Goal: Information Seeking & Learning: Learn about a topic

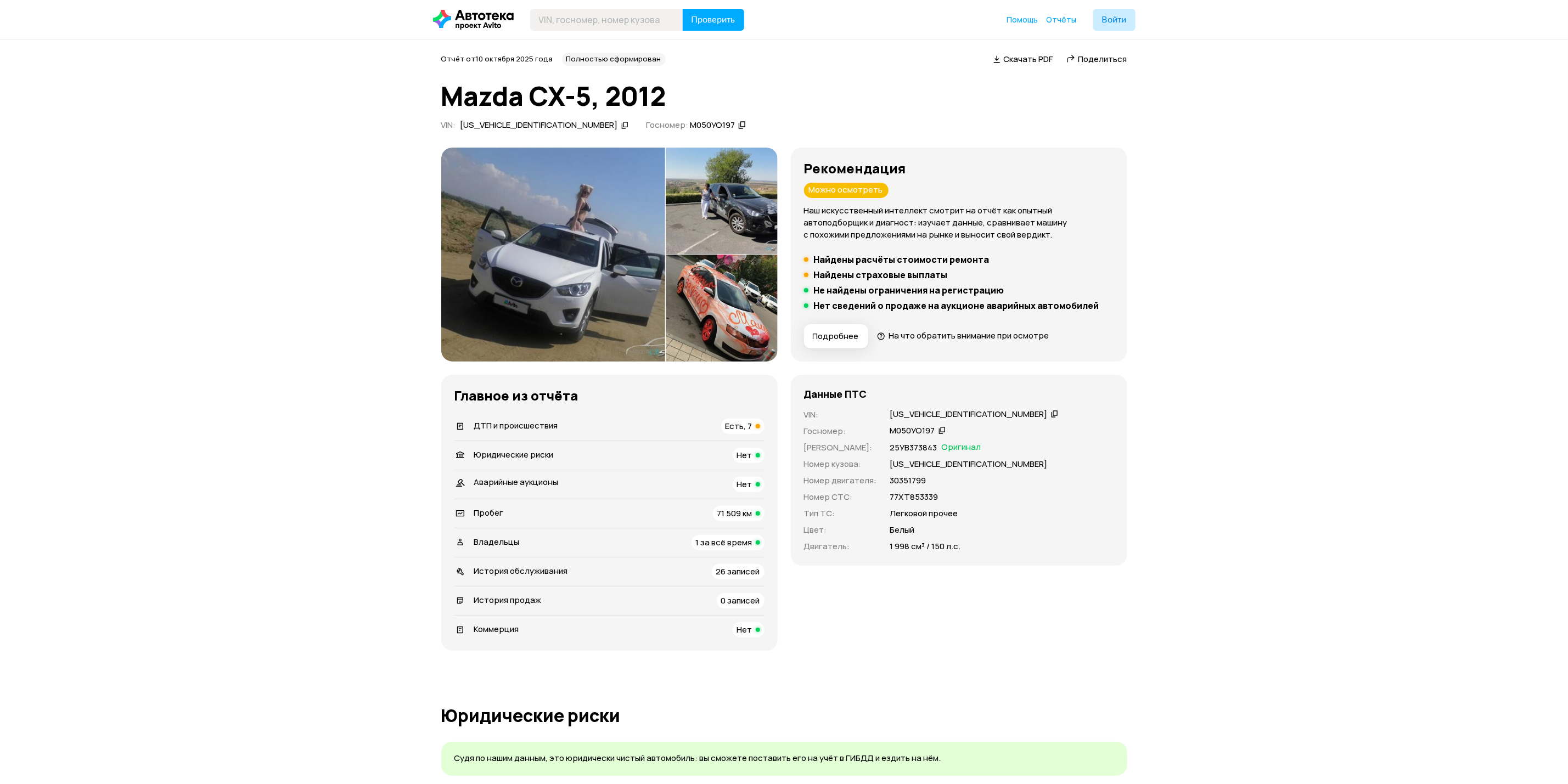
click at [595, 302] on img at bounding box center [553, 255] width 224 height 214
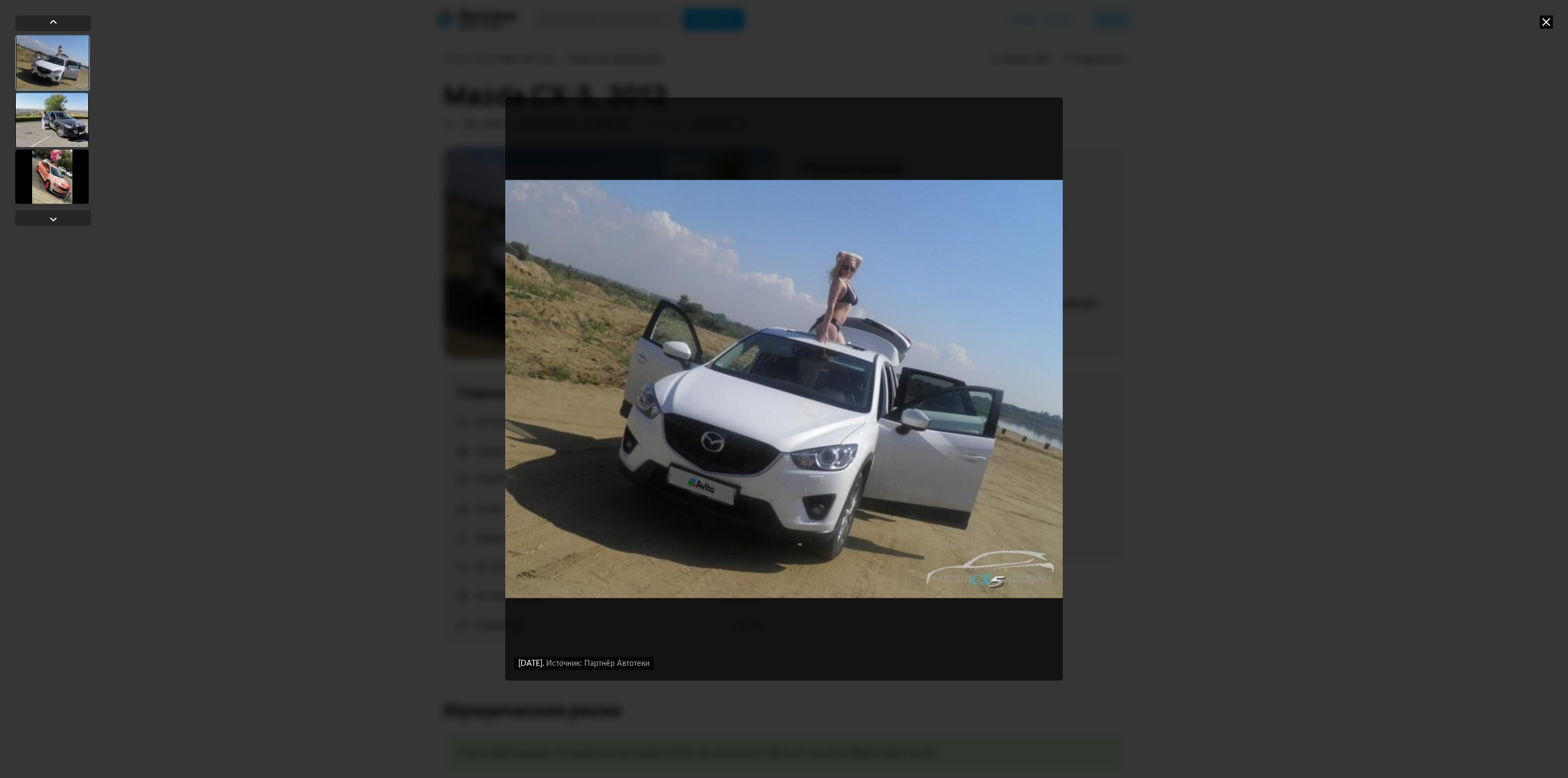
click at [57, 125] on div at bounding box center [52, 120] width 73 height 54
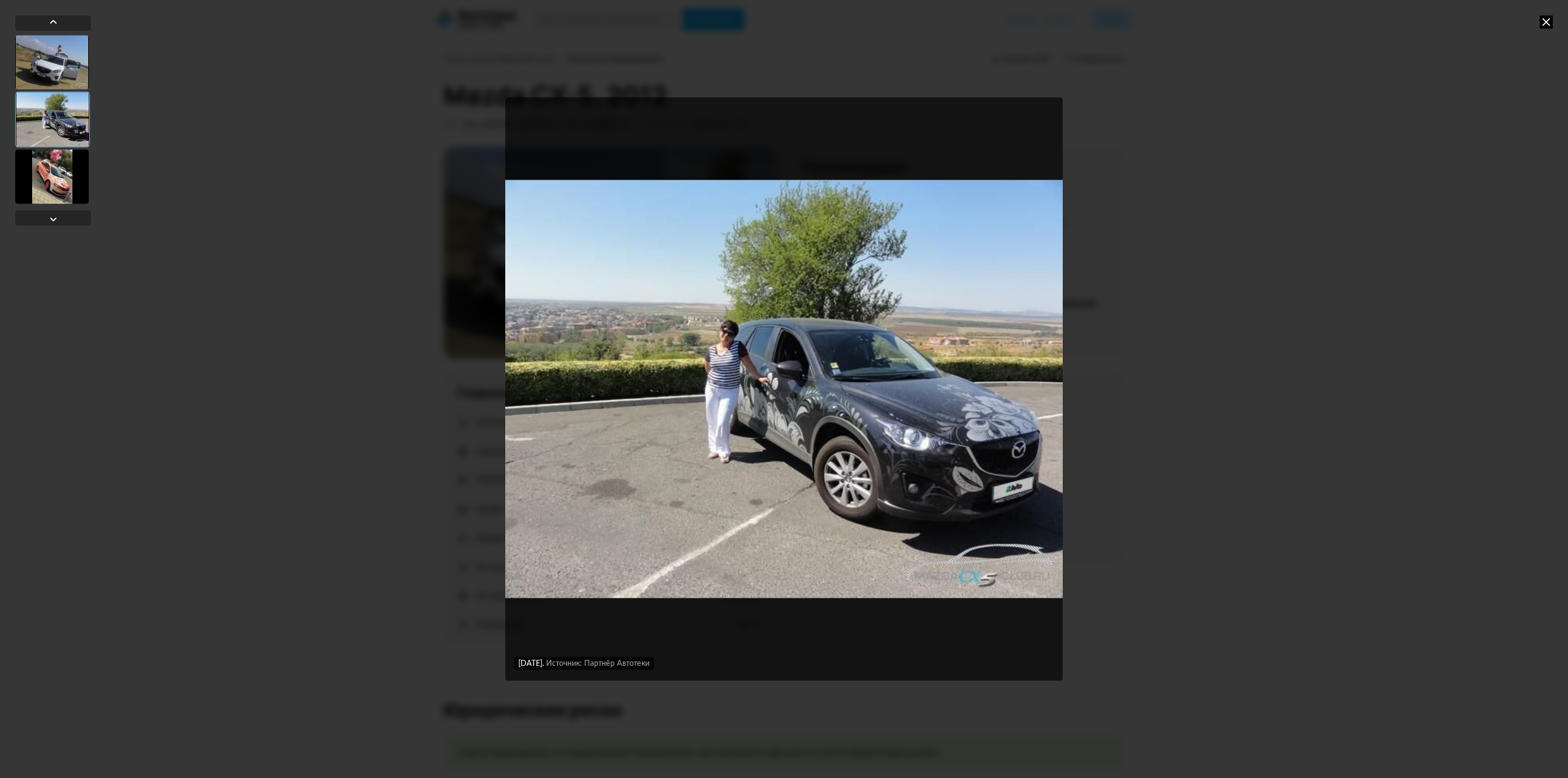
click at [56, 70] on div at bounding box center [52, 62] width 73 height 54
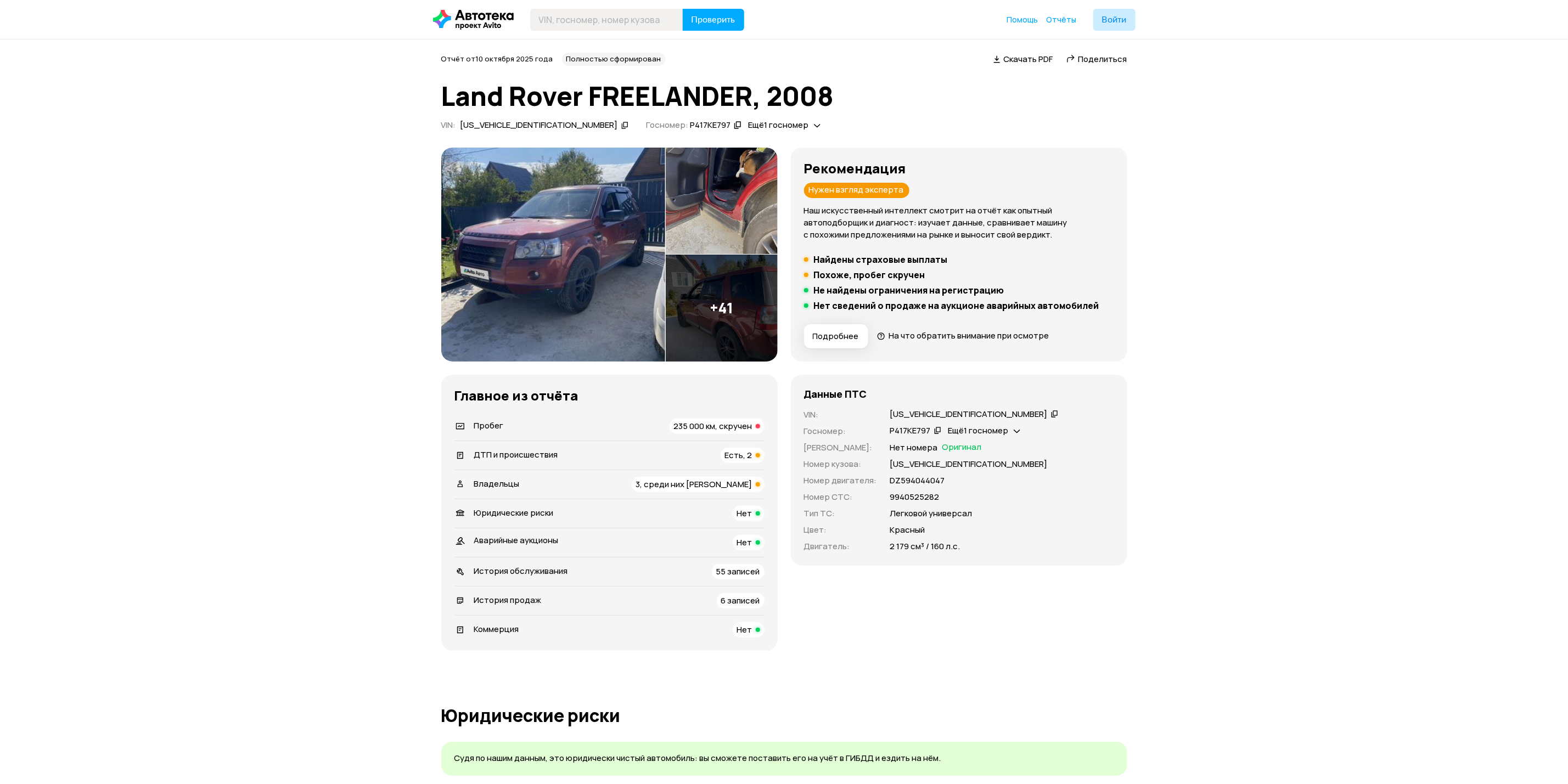
click at [719, 338] on img at bounding box center [721, 308] width 112 height 107
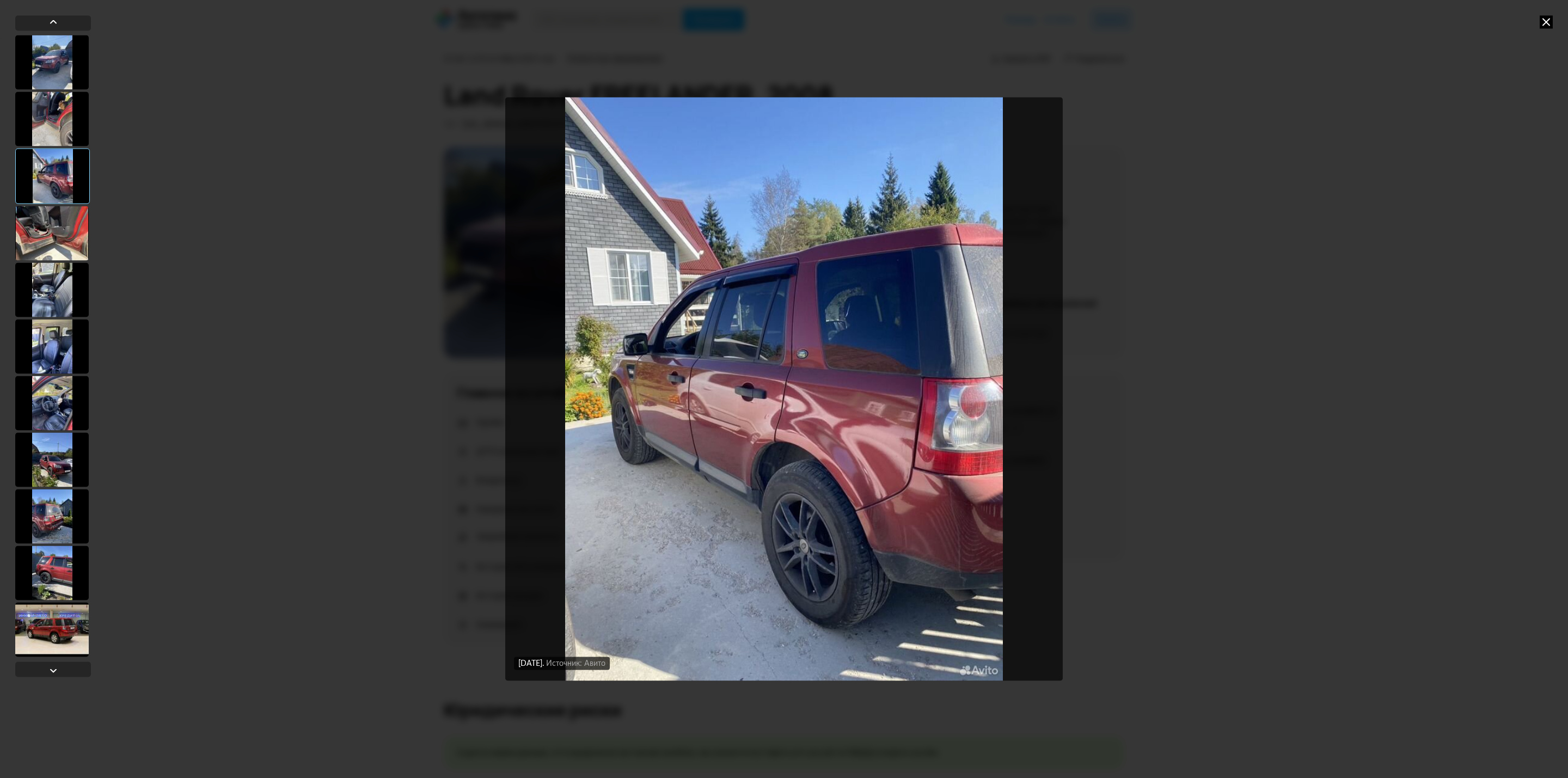
click at [64, 406] on div at bounding box center [52, 403] width 73 height 54
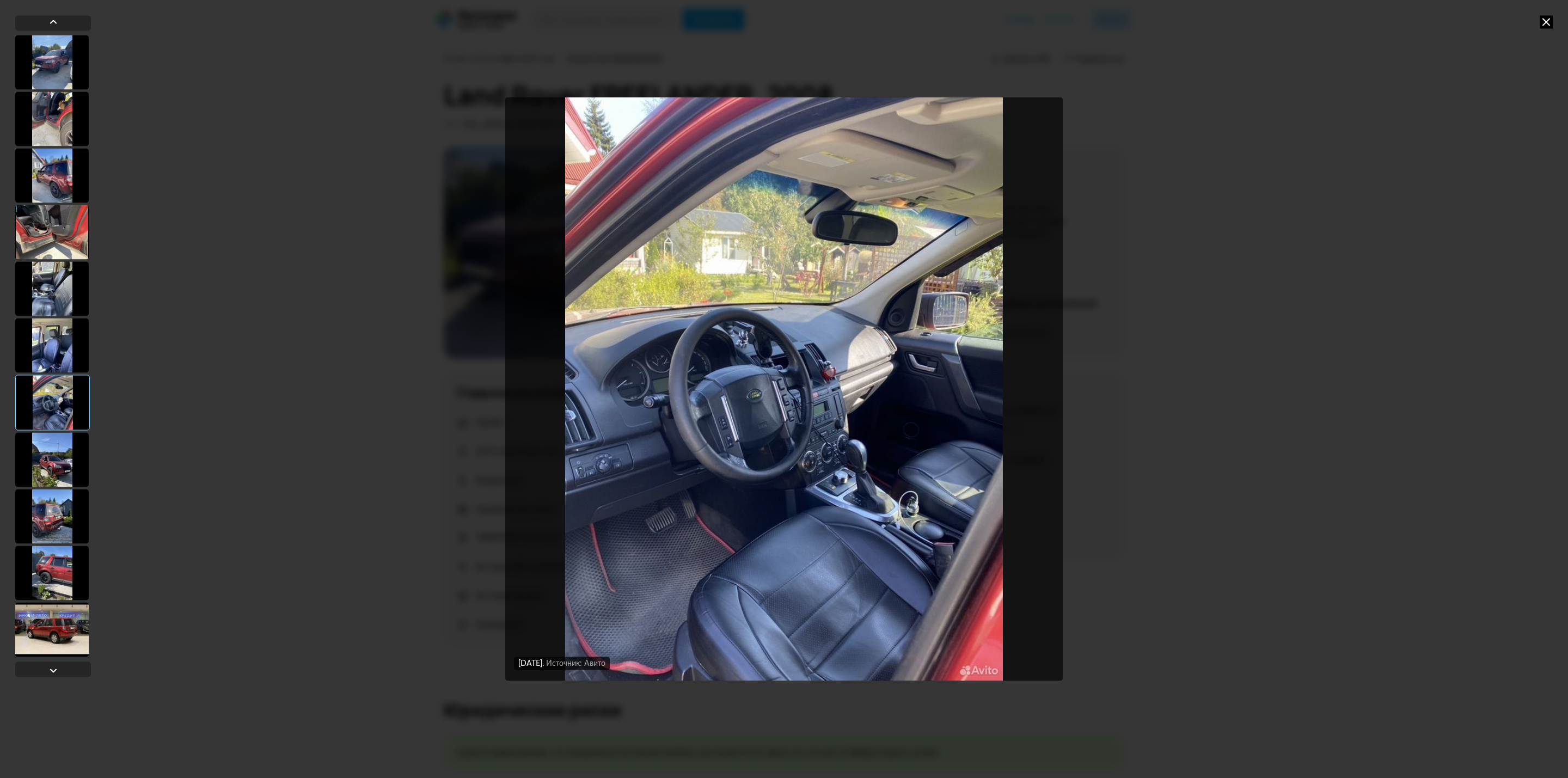
click at [58, 466] on div at bounding box center [52, 459] width 73 height 54
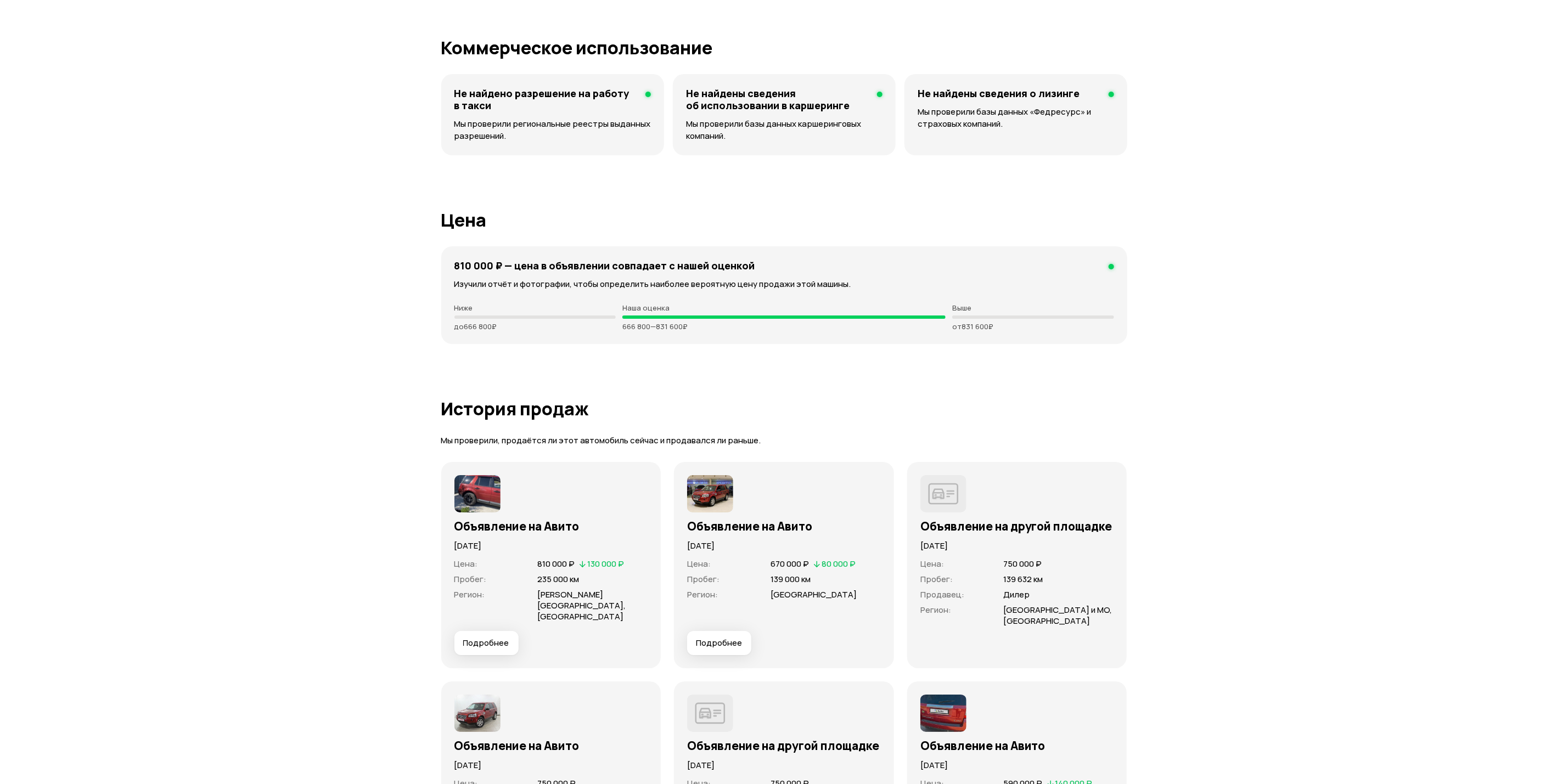
scroll to position [2962, 0]
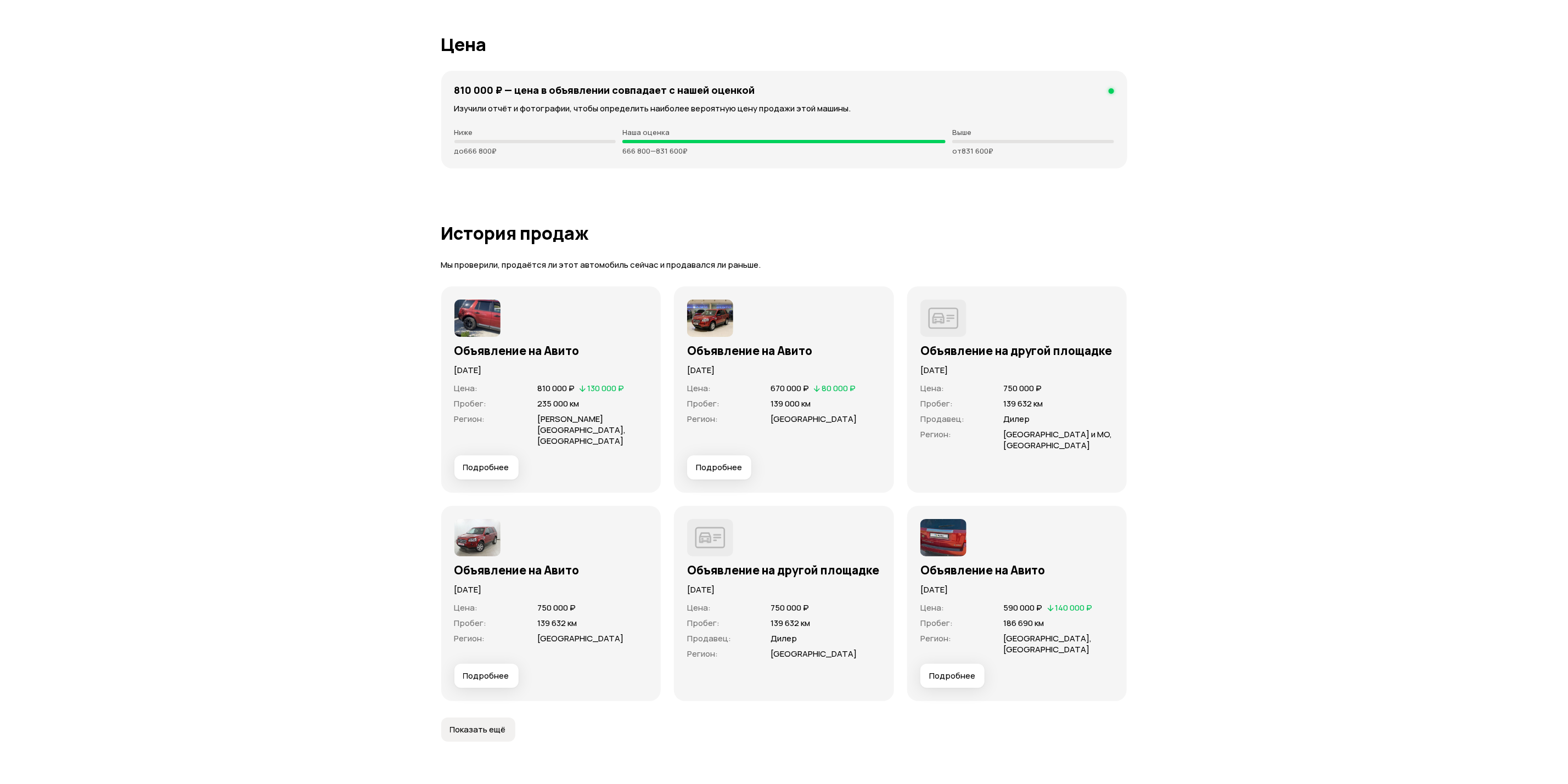
click at [504, 463] on button "Подробнее" at bounding box center [487, 467] width 64 height 24
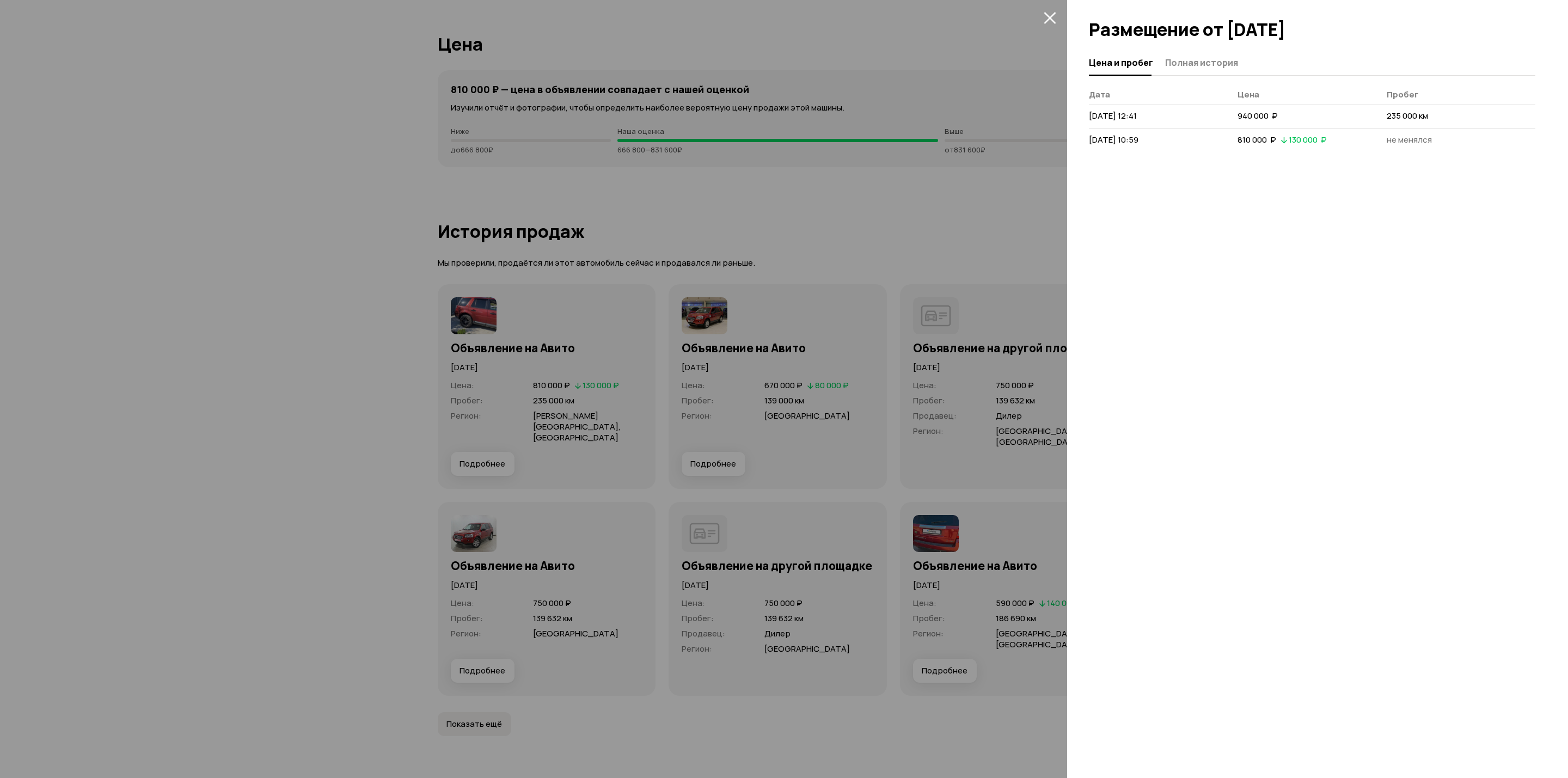
click at [883, 194] on div at bounding box center [784, 389] width 1568 height 778
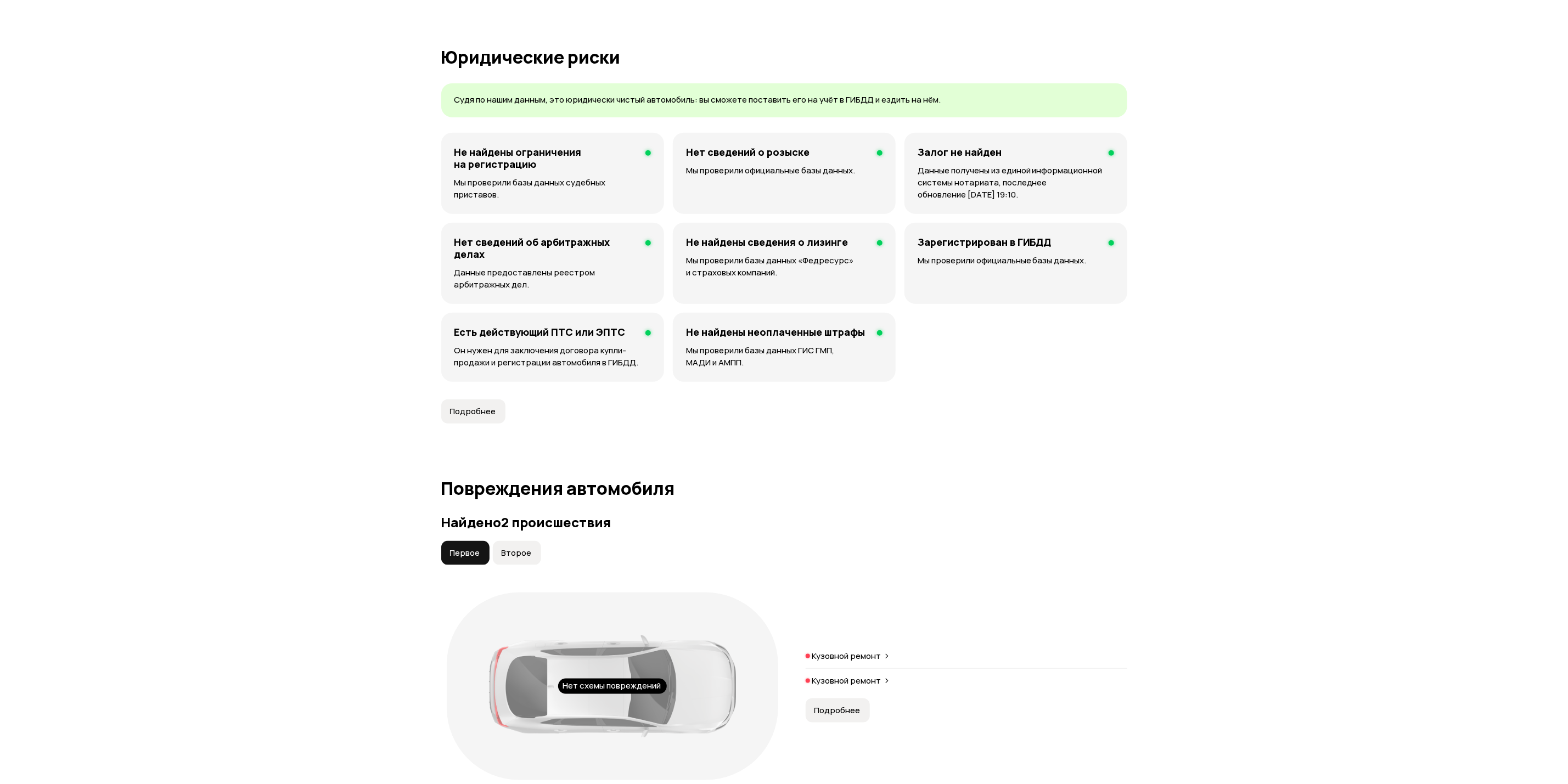
scroll to position [987, 0]
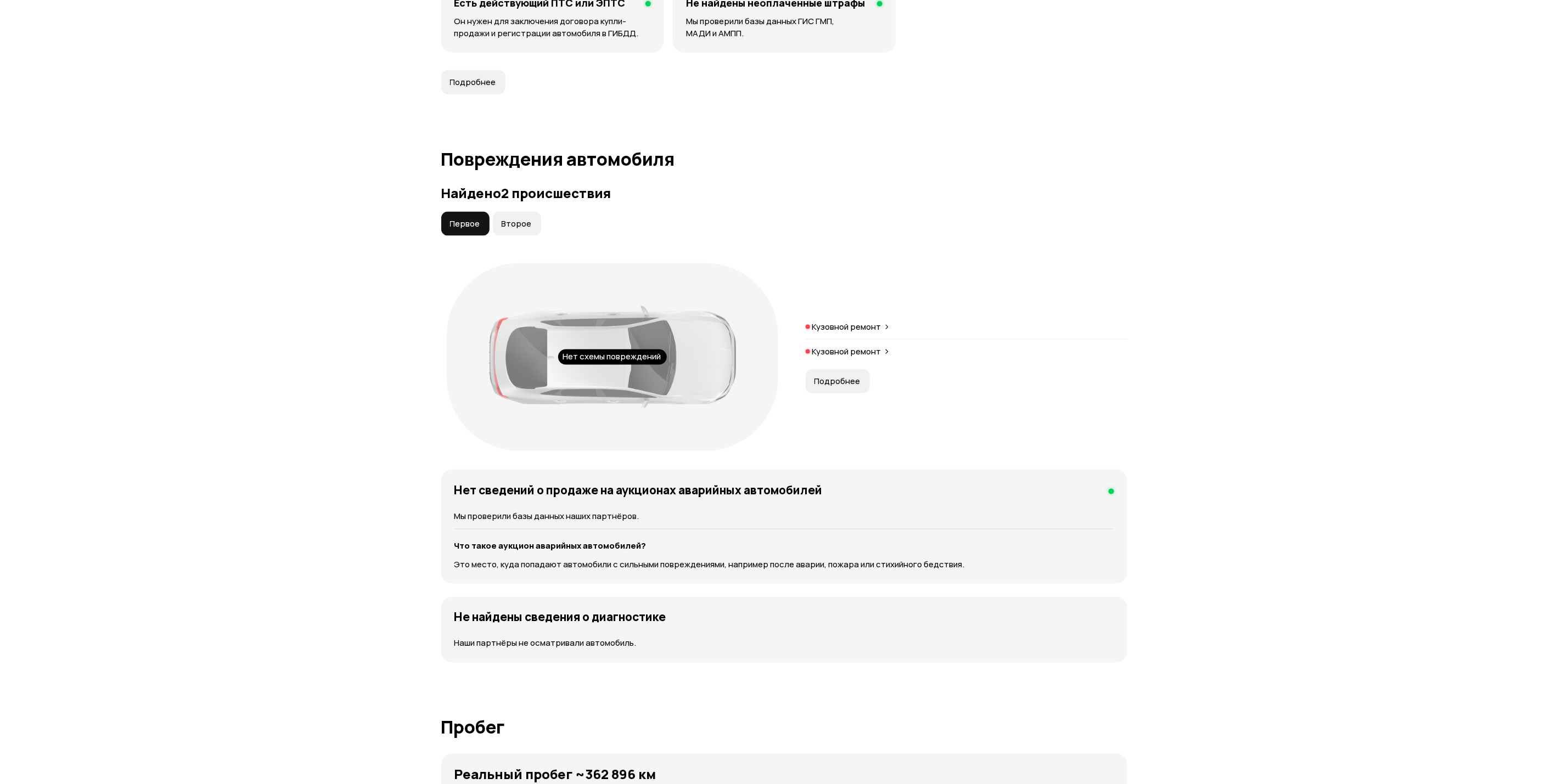
click at [826, 383] on span "Подробнее" at bounding box center [837, 380] width 46 height 11
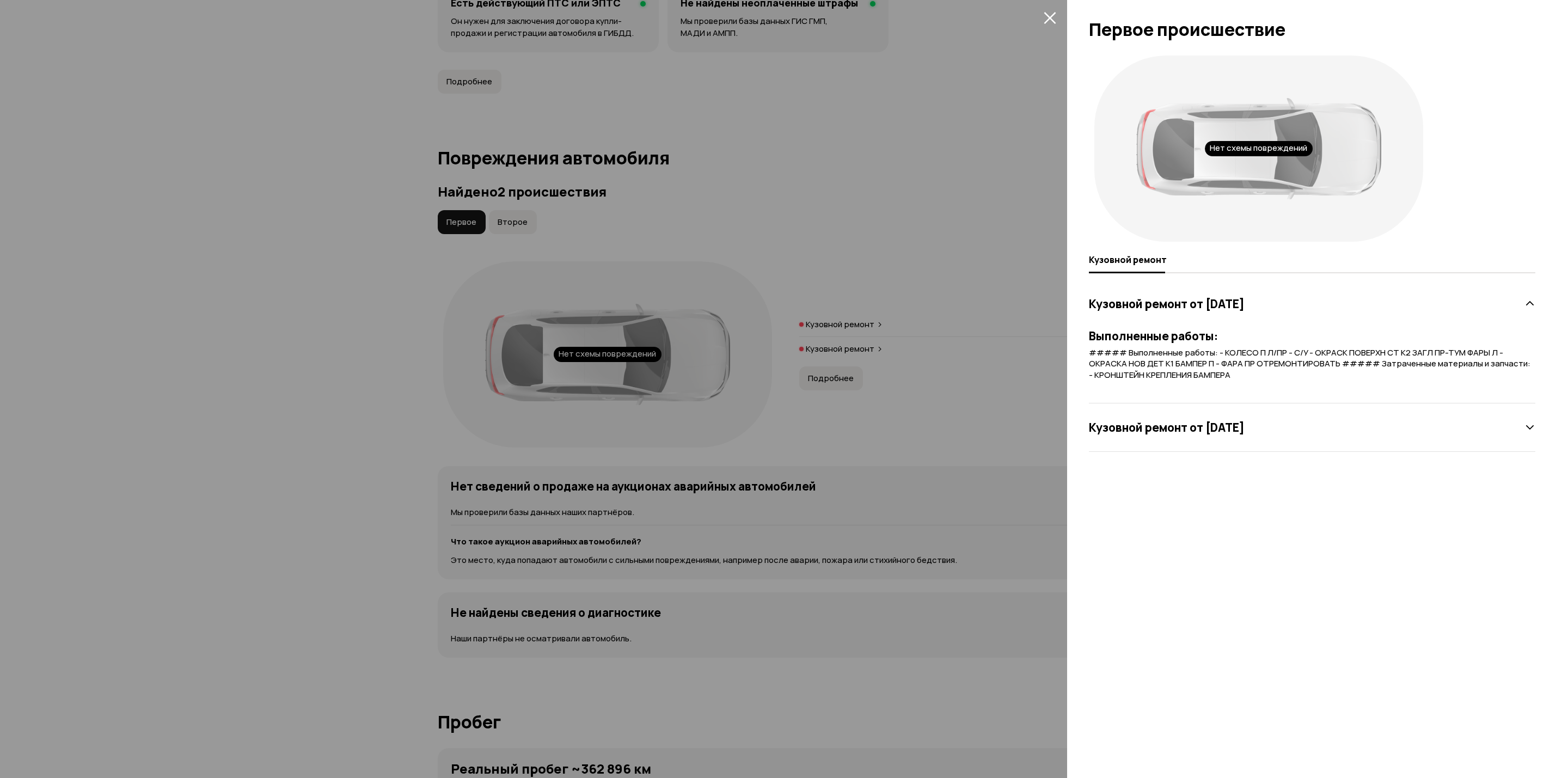
click at [816, 356] on div at bounding box center [784, 389] width 1568 height 778
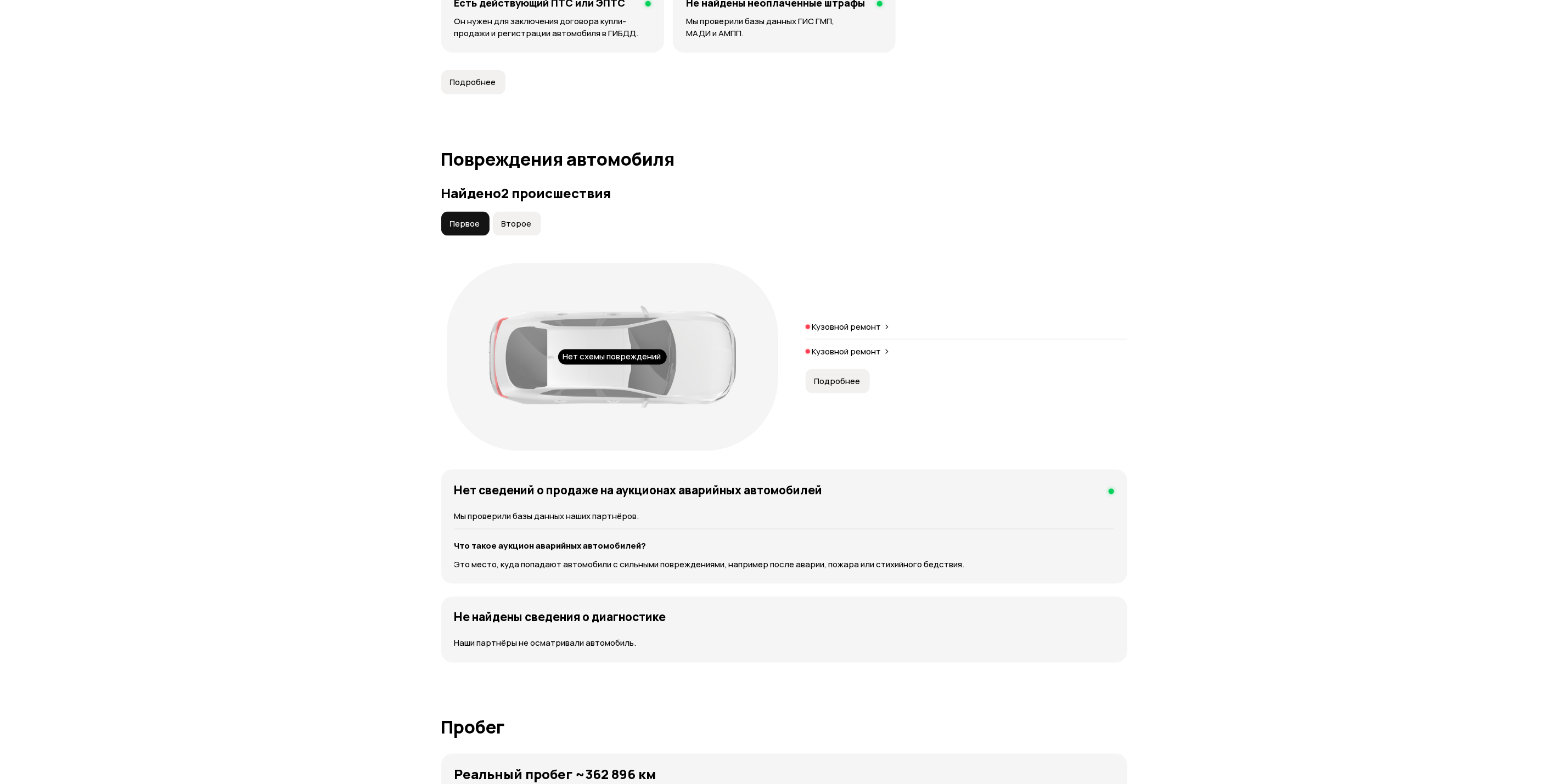
click at [832, 323] on p "Кузовной ремонт" at bounding box center [847, 326] width 69 height 11
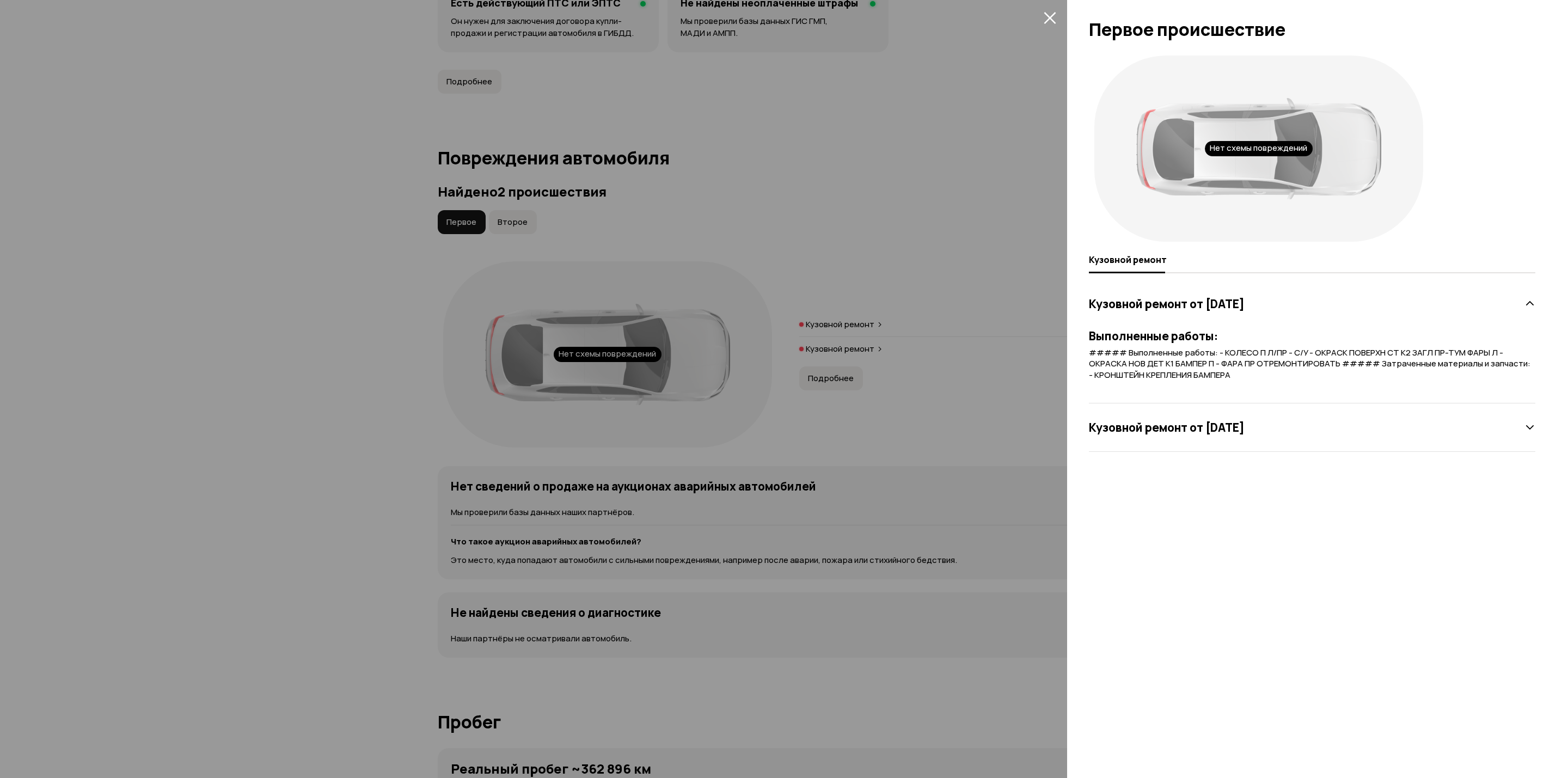
drag, startPoint x: 826, startPoint y: 320, endPoint x: 812, endPoint y: 318, distance: 14.1
click at [826, 320] on div at bounding box center [784, 389] width 1568 height 778
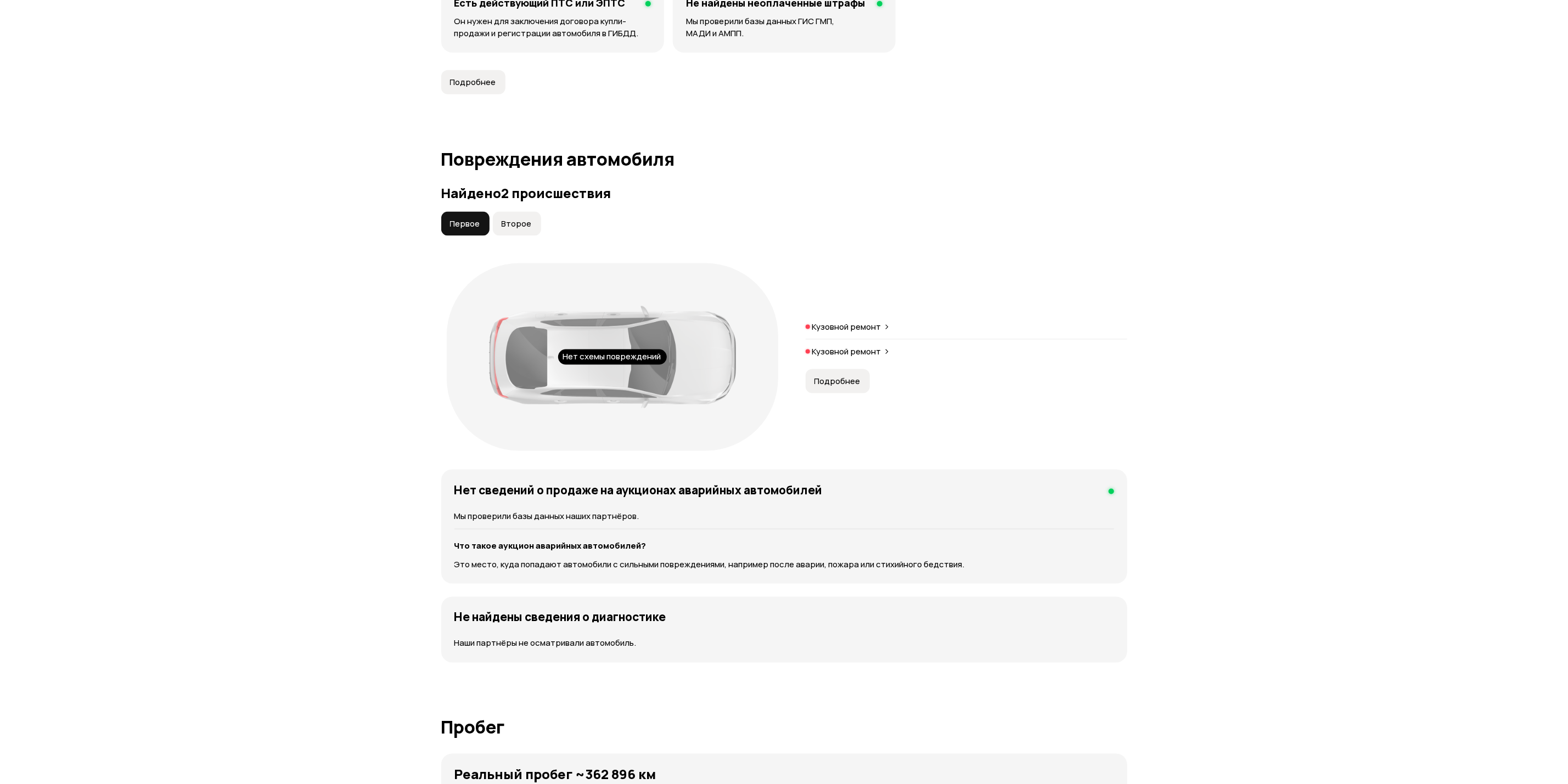
drag, startPoint x: 508, startPoint y: 221, endPoint x: 602, endPoint y: 260, distance: 101.8
click at [507, 221] on span "Второе" at bounding box center [516, 223] width 30 height 11
click at [829, 378] on span "Подробнее" at bounding box center [837, 376] width 46 height 11
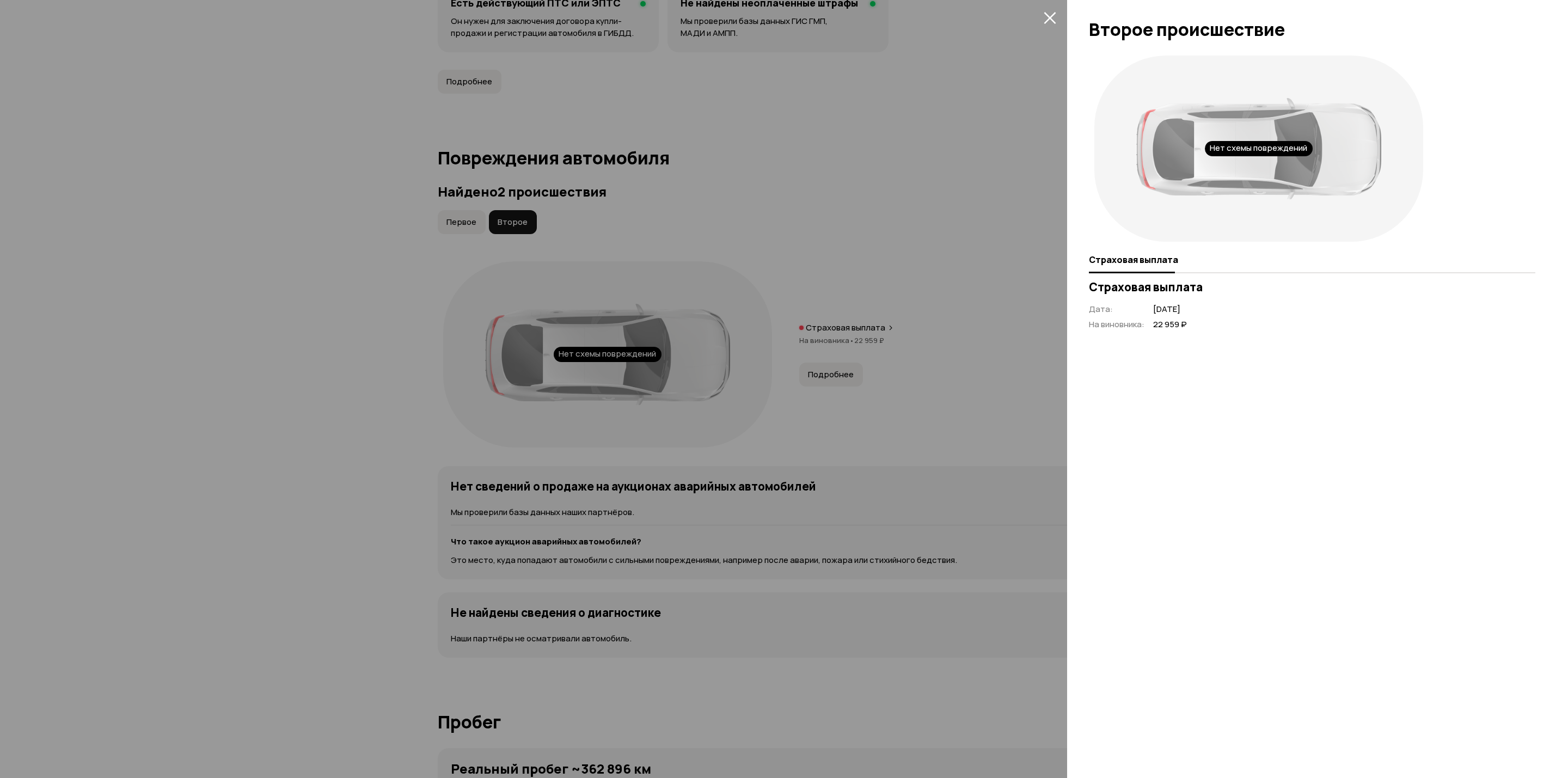
click at [812, 363] on div at bounding box center [784, 389] width 1568 height 778
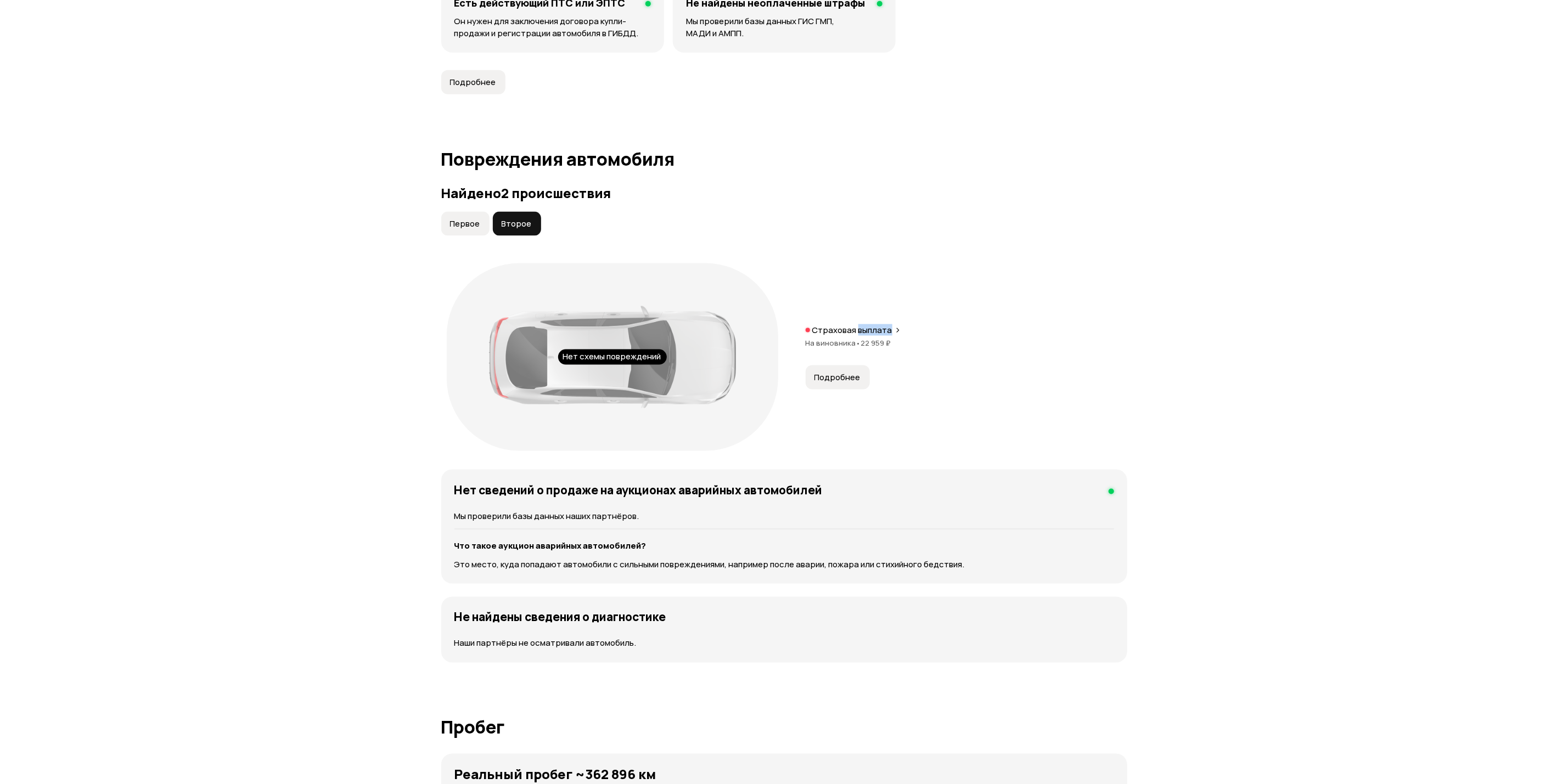
click at [858, 323] on div "Нет схемы повреждений Страховая выплата На виновника • 22 959 ₽ Подробнее" at bounding box center [784, 357] width 686 height 198
click at [661, 456] on div "Нет схемы повреждений" at bounding box center [612, 357] width 343 height 198
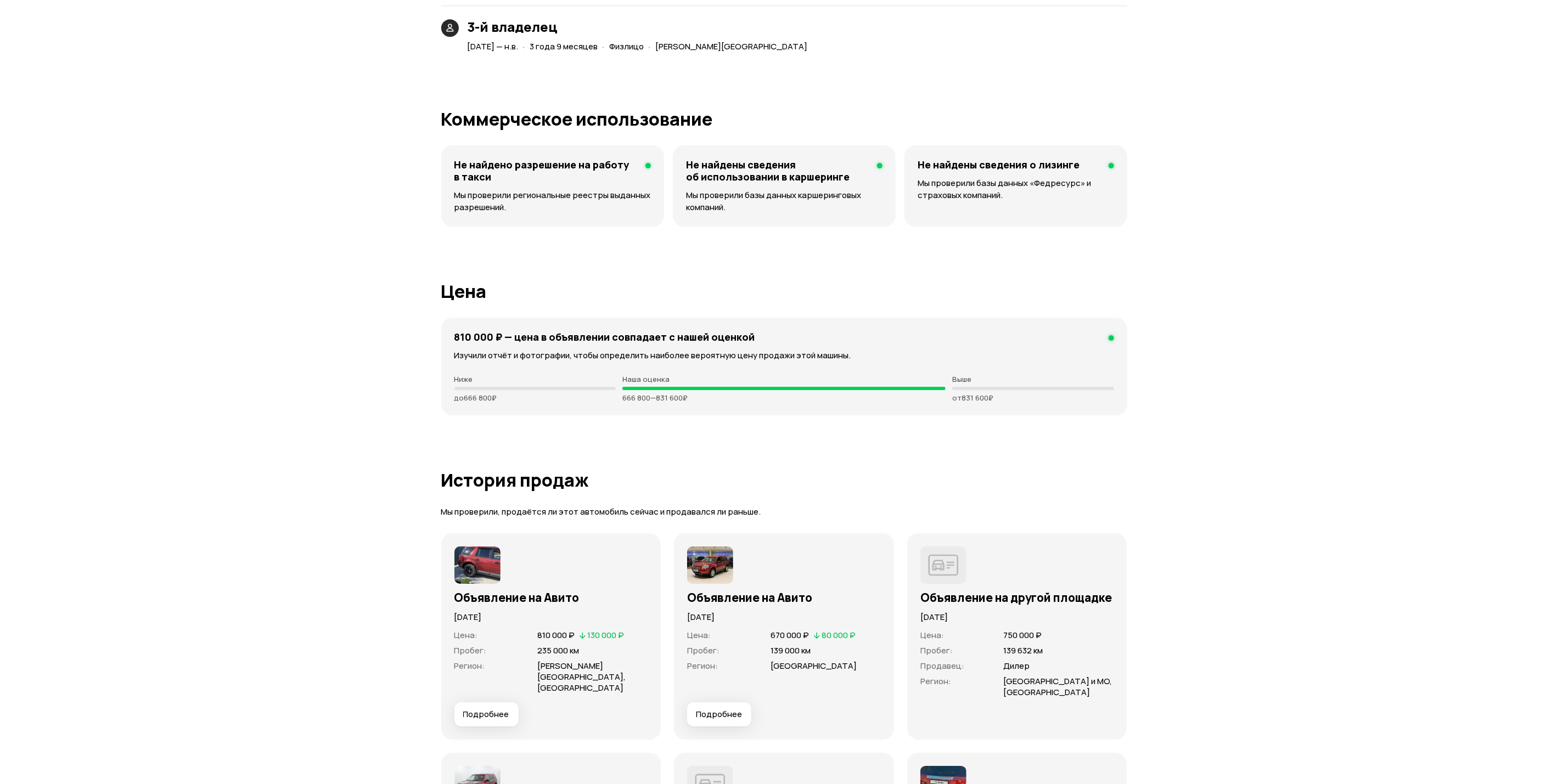
scroll to position [3126, 0]
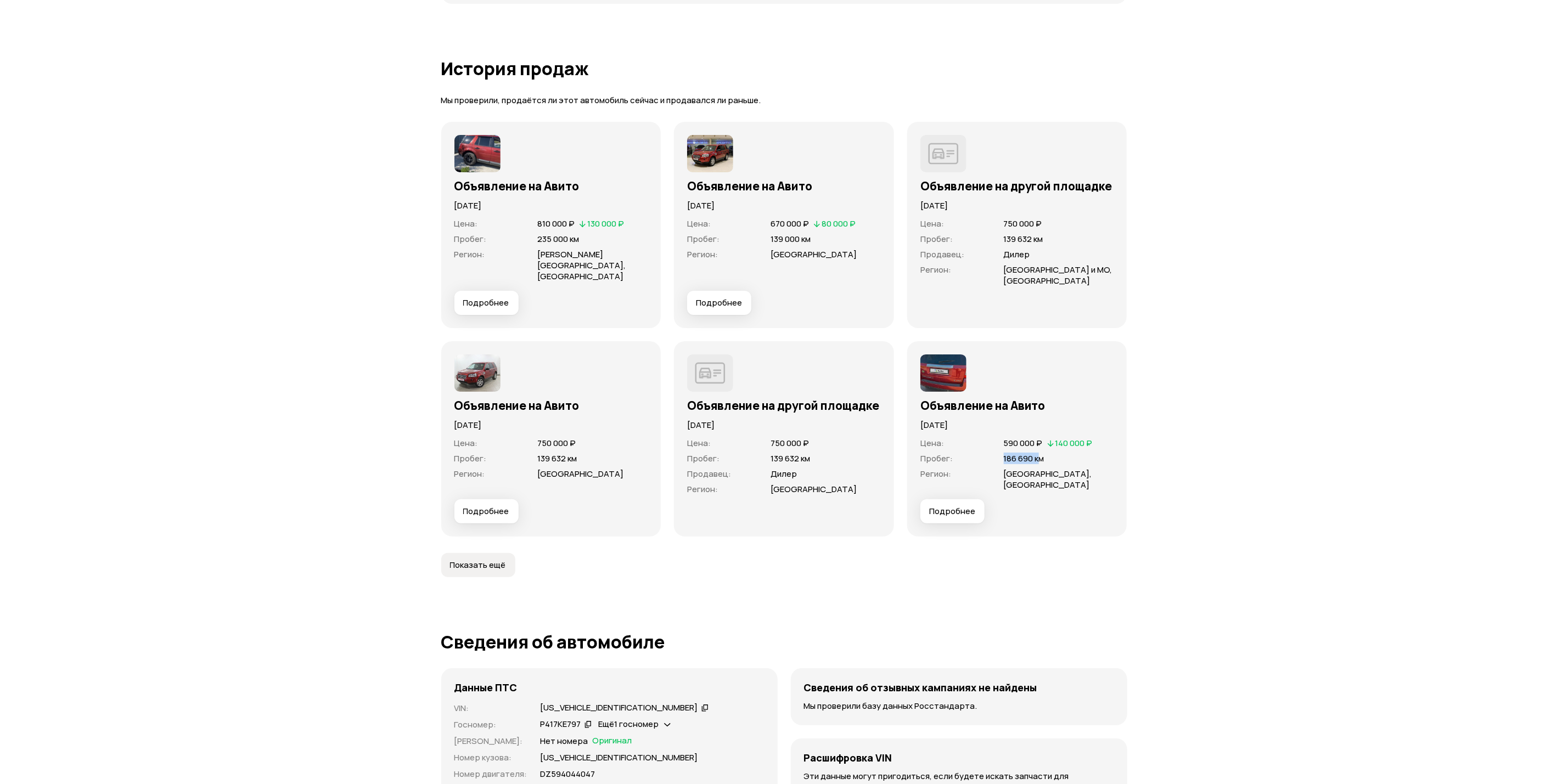
drag, startPoint x: 995, startPoint y: 451, endPoint x: 1042, endPoint y: 449, distance: 47.0
click at [1042, 453] on div "Пробег : 186 690 км" at bounding box center [1017, 458] width 194 height 11
click at [1042, 452] on span "186 690 км" at bounding box center [1024, 458] width 41 height 12
drag, startPoint x: 525, startPoint y: 221, endPoint x: 604, endPoint y: 227, distance: 79.2
click at [604, 227] on div "Цена : 810 000 ₽   130 000 ₽" at bounding box center [551, 223] width 194 height 11
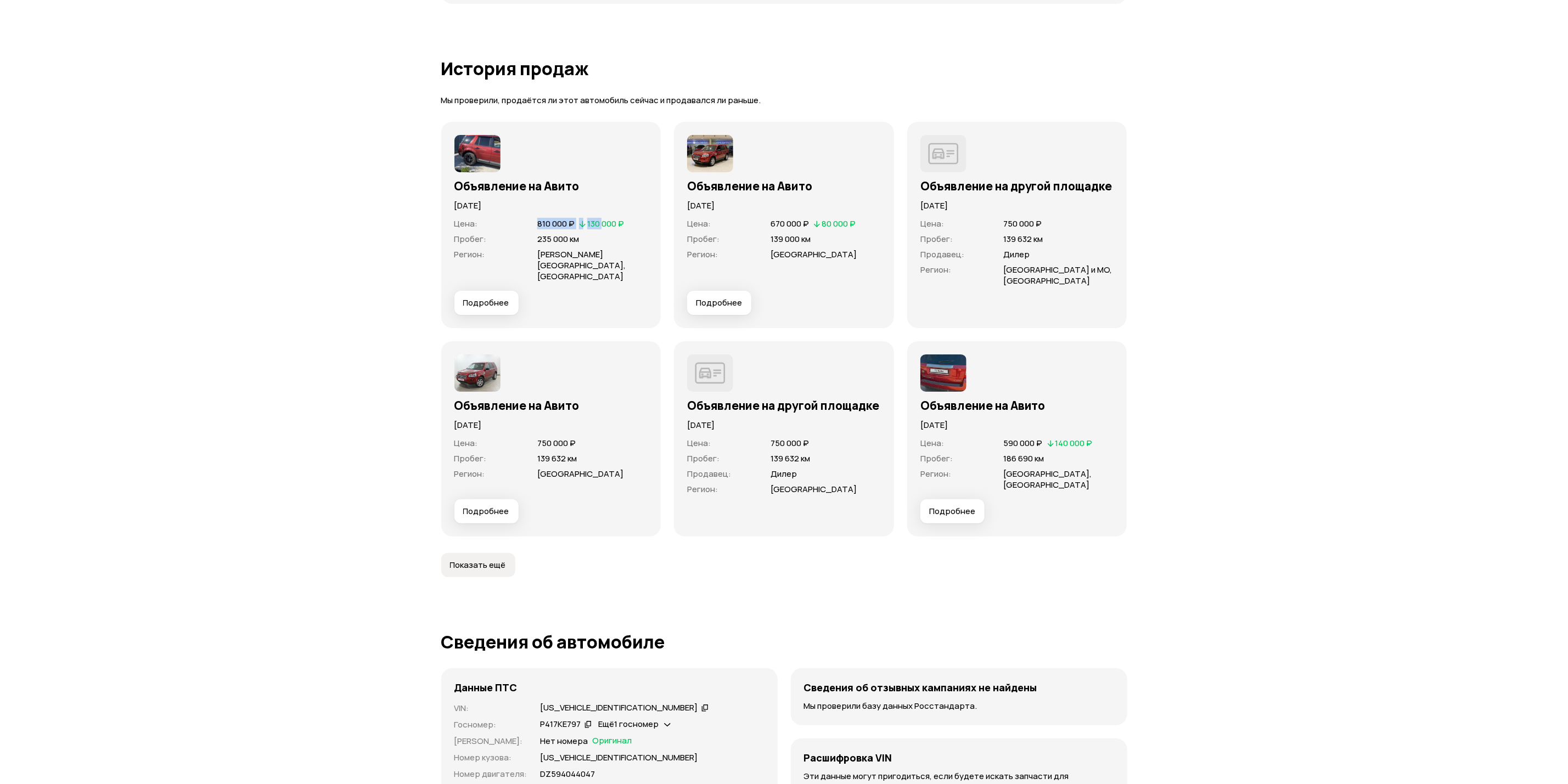
click at [604, 227] on span "130 000 ₽" at bounding box center [605, 224] width 37 height 12
